Goal: Find specific page/section: Find specific page/section

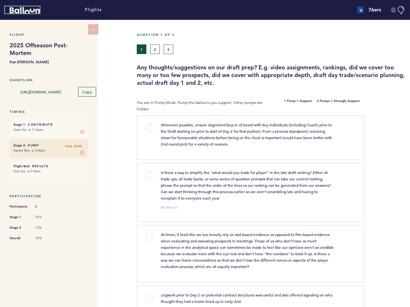
click at [25, 10] on icon "Balloon" at bounding box center [25, 10] width 30 height 6
click at [398, 10] on button "Manage Account" at bounding box center [398, 10] width 14 height 8
